Goal: Task Accomplishment & Management: Use online tool/utility

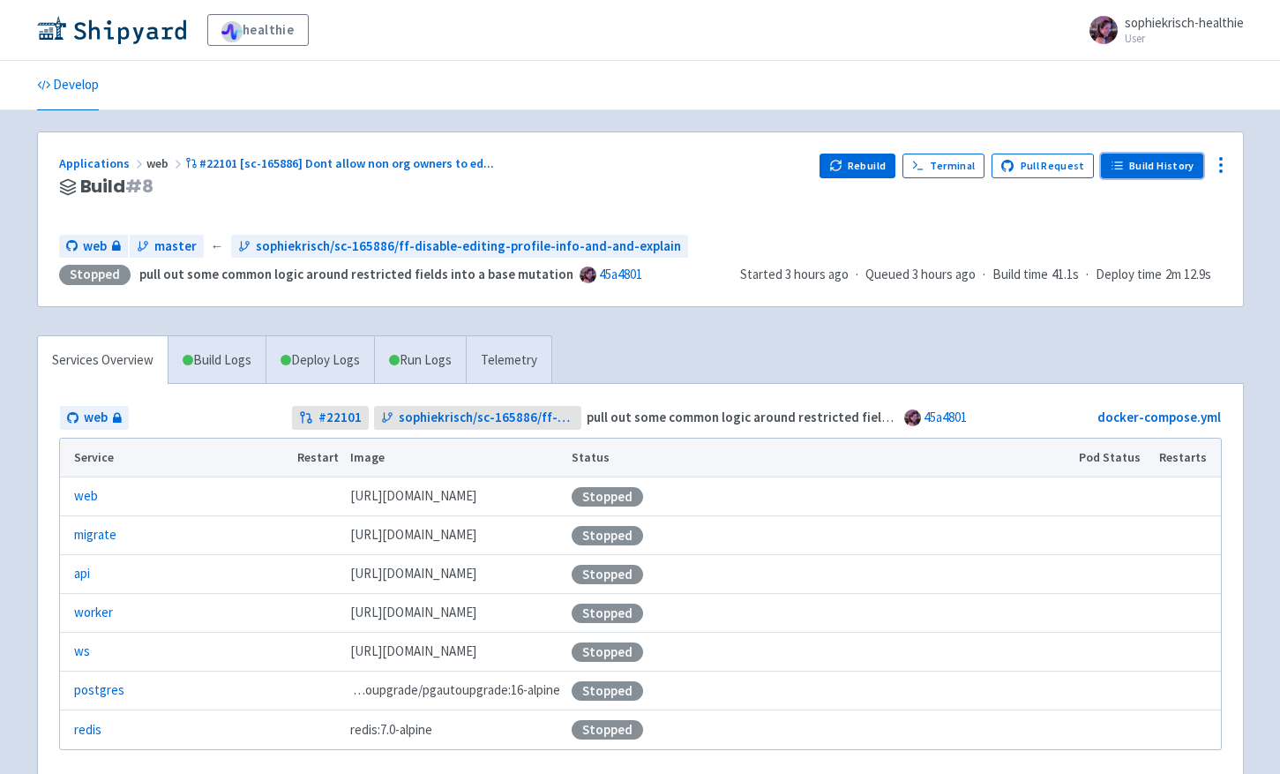
click at [1158, 170] on link "Build History" at bounding box center [1152, 166] width 102 height 25
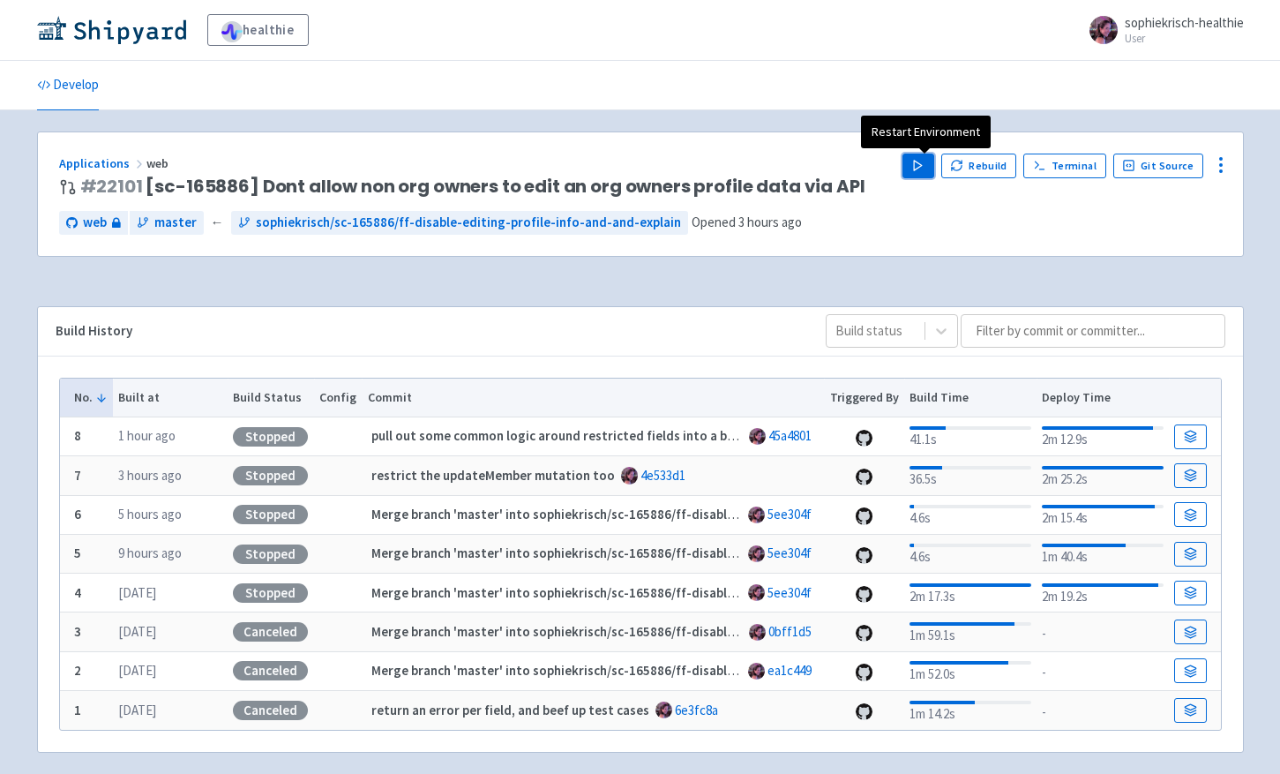
click at [930, 176] on button "Play" at bounding box center [919, 166] width 32 height 25
